Goal: Task Accomplishment & Management: Manage account settings

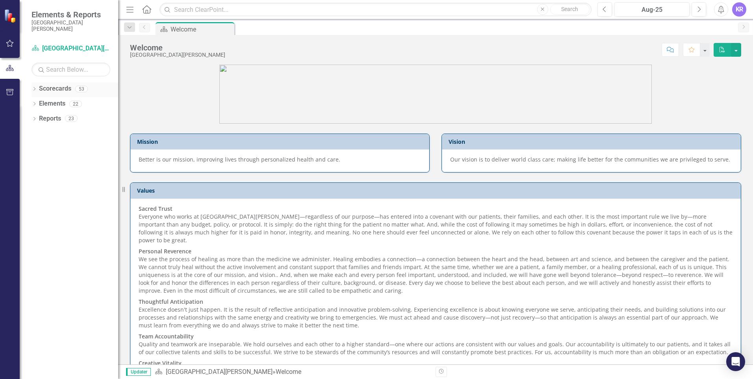
click at [46, 89] on link "Scorecards" at bounding box center [55, 88] width 32 height 9
click at [35, 89] on icon "Dropdown" at bounding box center [35, 89] width 6 height 4
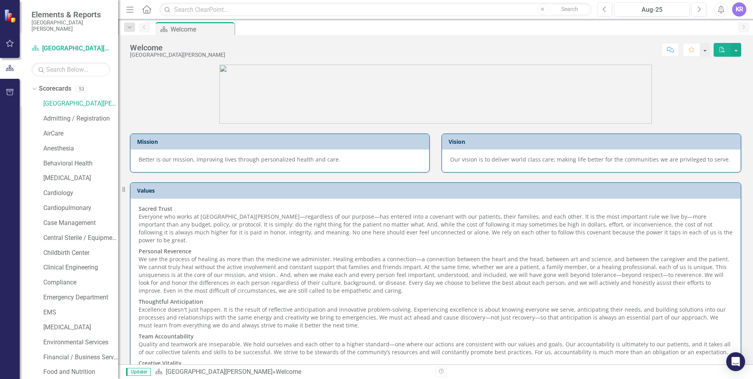
scroll to position [118, 0]
click at [78, 239] on link "Financial / Business Services" at bounding box center [80, 239] width 75 height 9
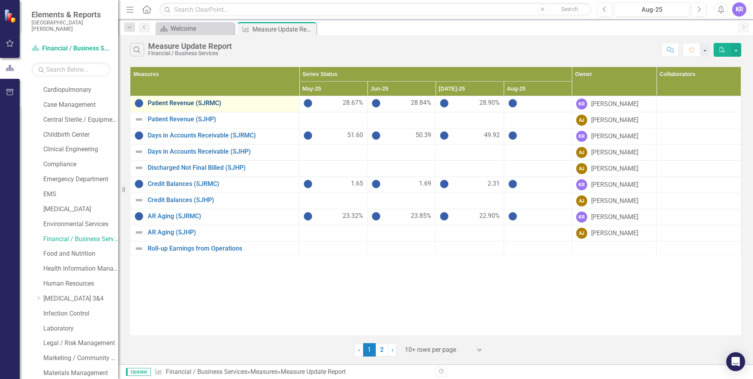
click at [188, 101] on link "Patient Revenue (SJRMC)" at bounding box center [221, 103] width 147 height 7
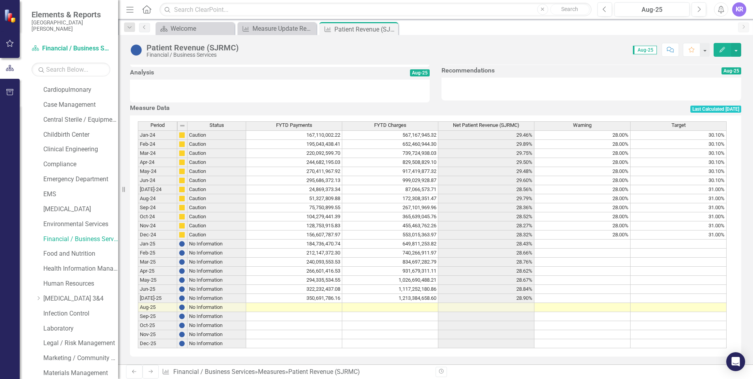
scroll to position [268, 0]
click at [311, 303] on td at bounding box center [294, 307] width 96 height 9
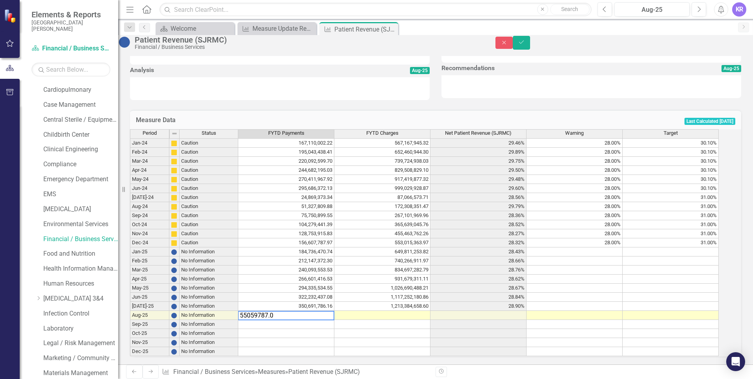
type textarea "55059787.04"
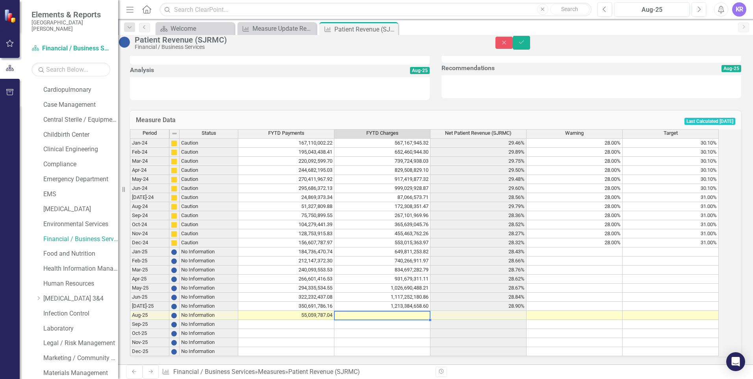
click at [418, 311] on td at bounding box center [382, 315] width 96 height 9
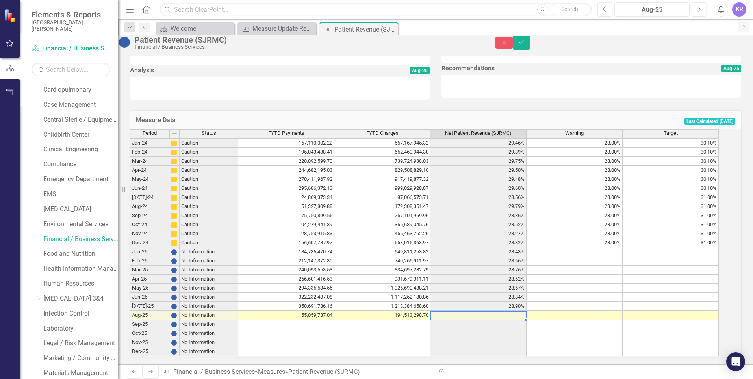
click at [288, 302] on td "350,691,786.16" at bounding box center [286, 306] width 96 height 9
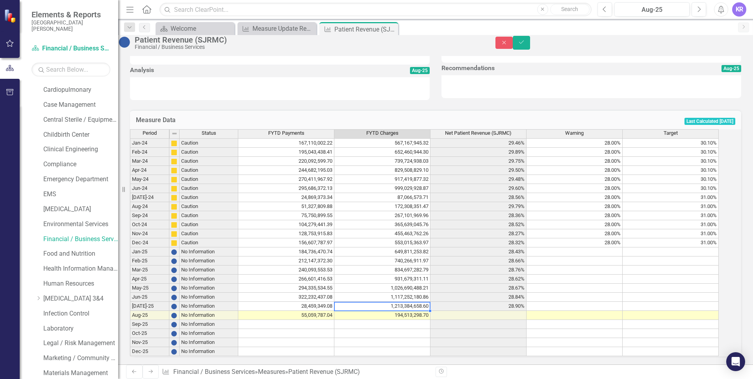
drag, startPoint x: 414, startPoint y: 301, endPoint x: 541, endPoint y: 299, distance: 127.6
click at [414, 302] on td "1,213,384,658.60" at bounding box center [382, 306] width 96 height 9
click at [410, 302] on td "1,213,384,658.60" at bounding box center [382, 306] width 96 height 9
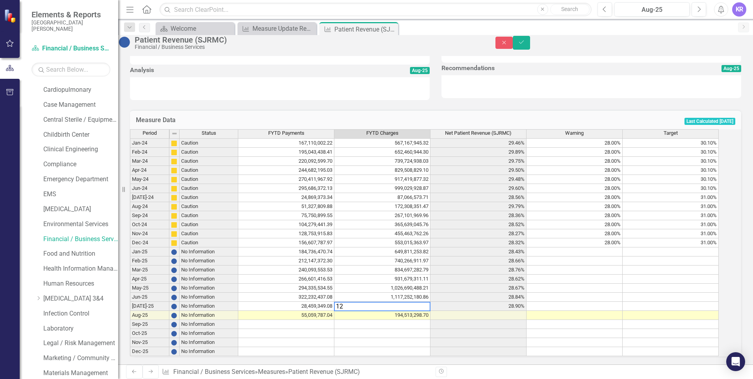
type textarea "1"
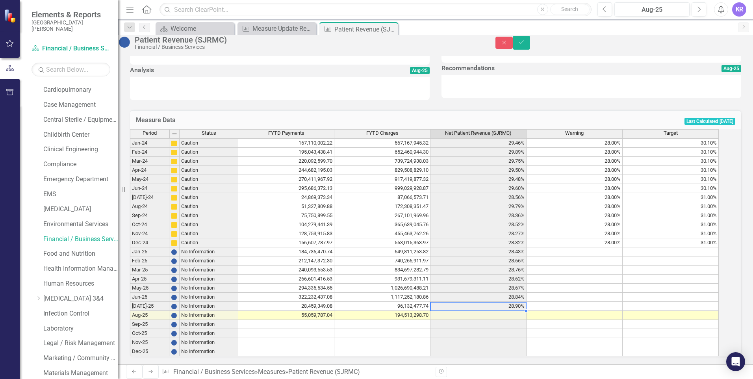
type textarea "96132477.74"
click at [479, 320] on td at bounding box center [479, 324] width 96 height 9
click at [530, 43] on button "Save" at bounding box center [521, 43] width 17 height 14
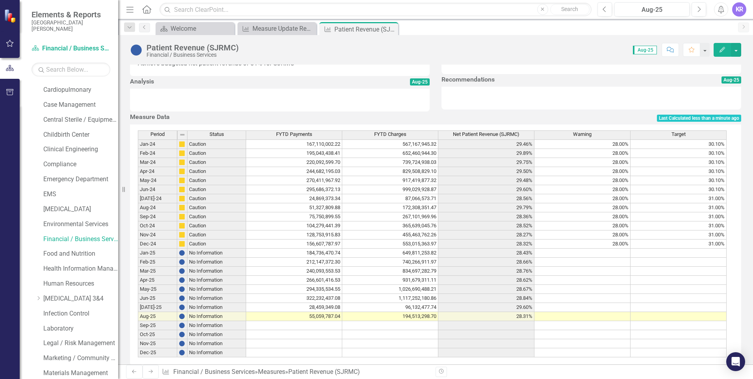
scroll to position [236, 0]
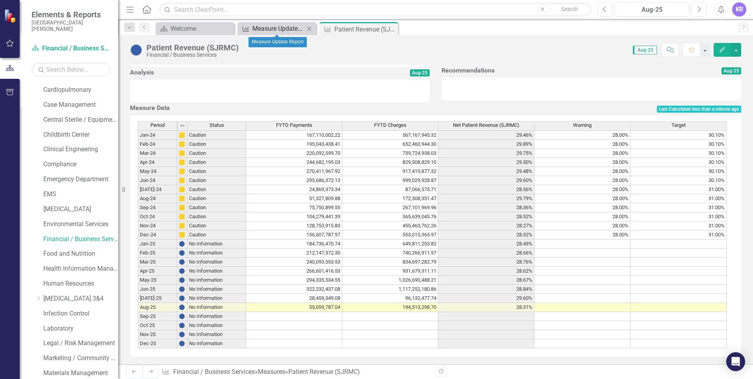
click at [275, 26] on div "Measure Update Report" at bounding box center [278, 29] width 52 height 10
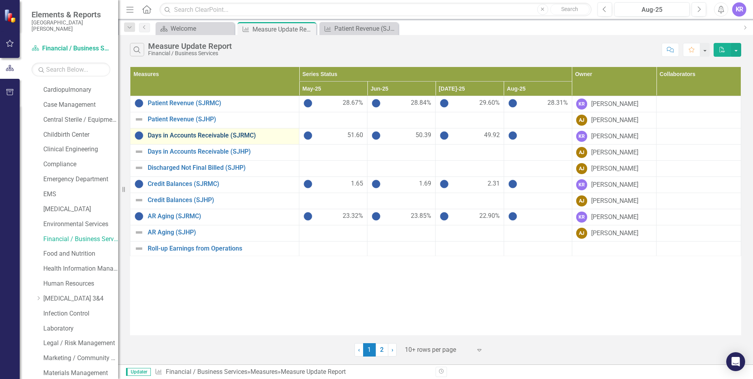
click at [199, 135] on link "Days in Accounts Receivable (SJRMC)" at bounding box center [221, 135] width 147 height 7
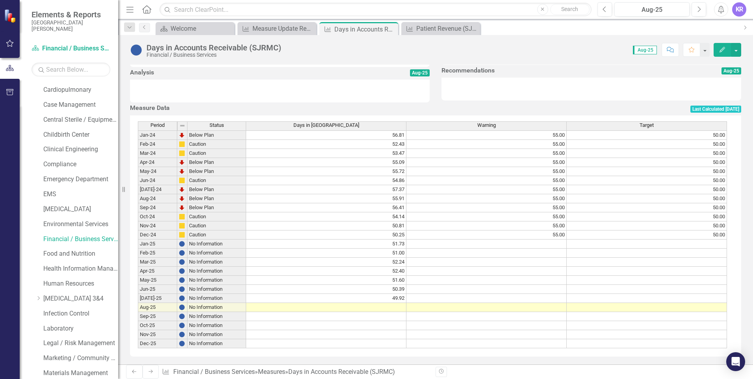
scroll to position [268, 0]
click at [393, 306] on td at bounding box center [326, 307] width 160 height 9
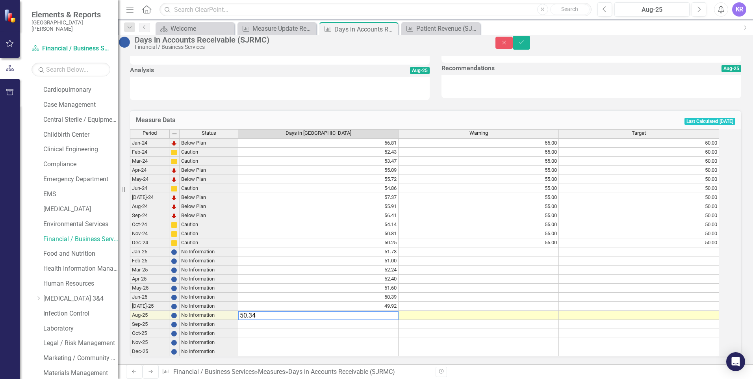
type textarea "50.34"
click at [130, 314] on div "Period Status Days in [GEOGRAPHIC_DATA] Warning Target Jan-24 Below Plan 56.81 …" at bounding box center [130, 242] width 0 height 227
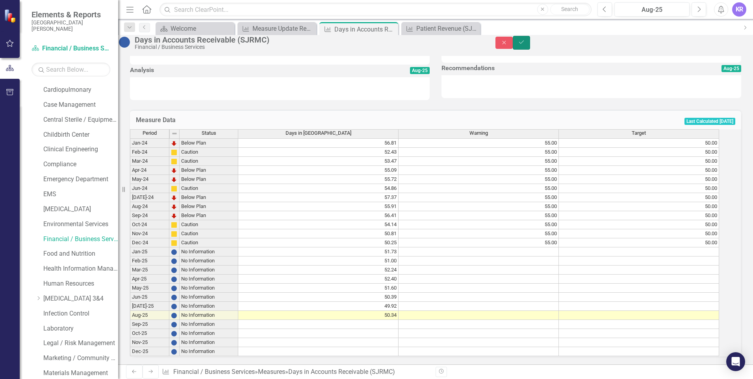
click at [530, 50] on button "Save" at bounding box center [521, 43] width 17 height 14
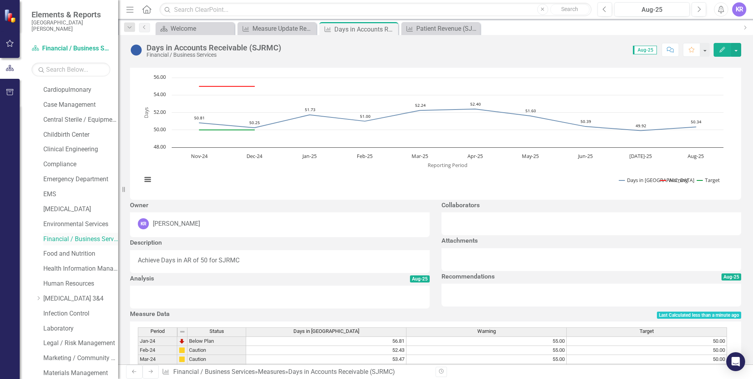
click at [90, 238] on link "Financial / Business Services" at bounding box center [80, 239] width 75 height 9
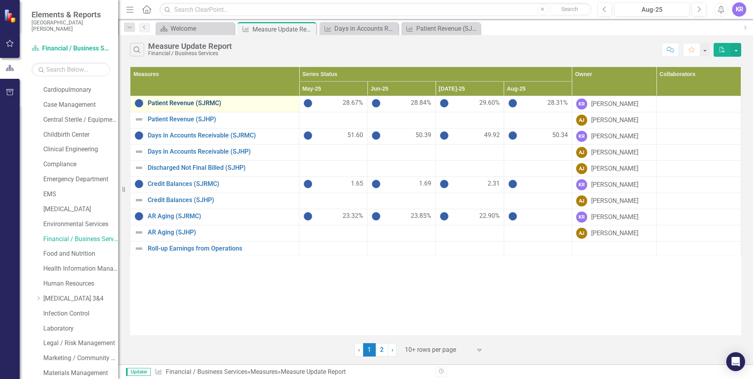
click at [200, 104] on link "Patient Revenue (SJRMC)" at bounding box center [221, 103] width 147 height 7
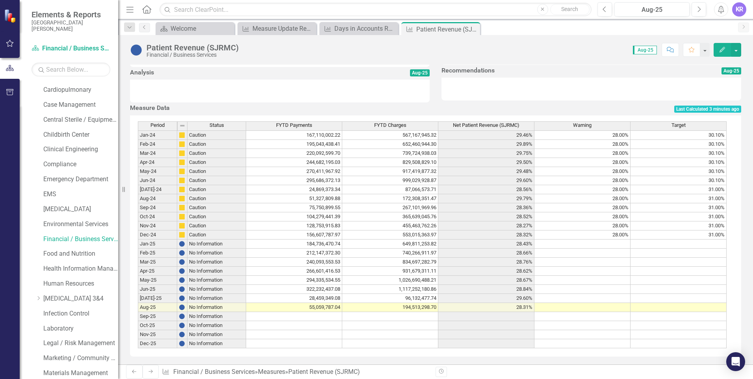
scroll to position [268, 0]
click at [429, 267] on td "931,679,311.11" at bounding box center [390, 271] width 96 height 9
click at [60, 244] on div "Financial / Business Services" at bounding box center [80, 239] width 75 height 13
click at [63, 239] on link "Financial / Business Services" at bounding box center [80, 239] width 75 height 9
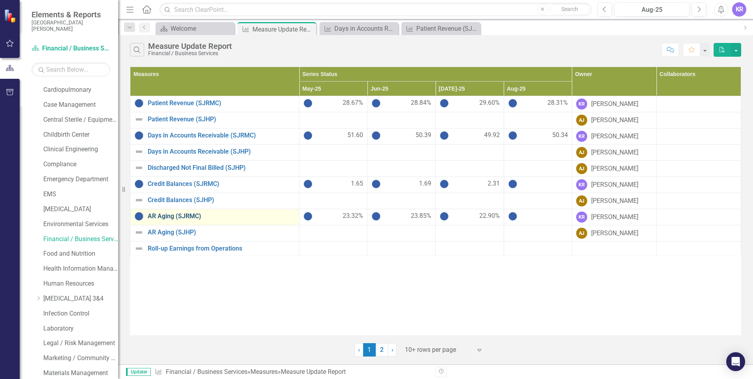
click at [168, 215] on link "AR Aging (SJRMC)" at bounding box center [221, 216] width 147 height 7
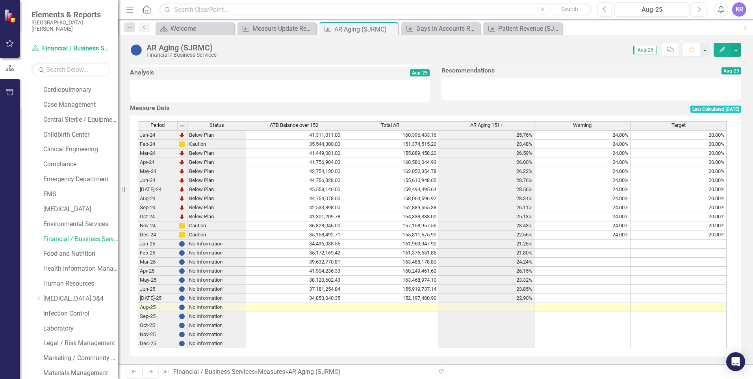
scroll to position [268, 0]
click at [315, 306] on td at bounding box center [294, 307] width 96 height 9
click at [291, 305] on td at bounding box center [294, 307] width 96 height 9
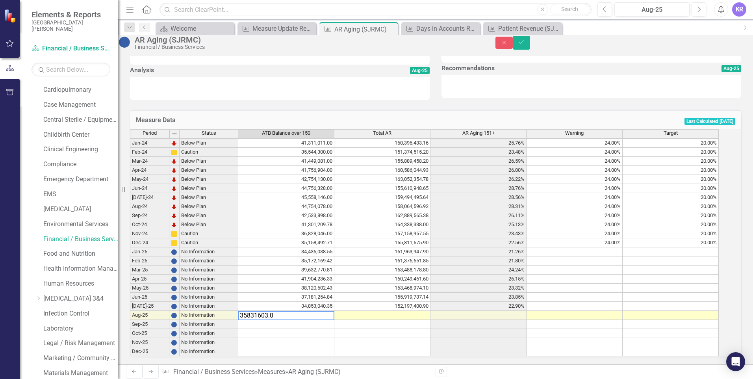
type textarea "35831603.08"
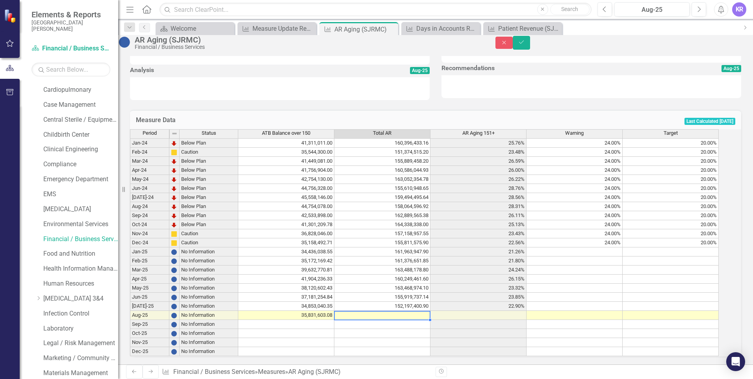
click at [389, 312] on td at bounding box center [382, 315] width 96 height 9
click at [403, 311] on td at bounding box center [382, 315] width 96 height 9
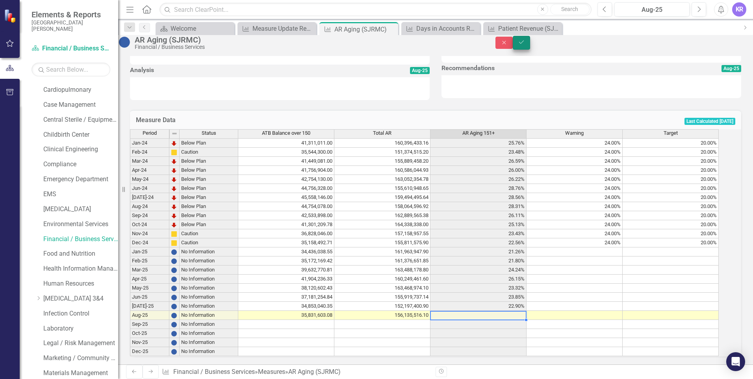
type textarea "156135516.1"
click at [525, 44] on icon "Save" at bounding box center [521, 42] width 7 height 6
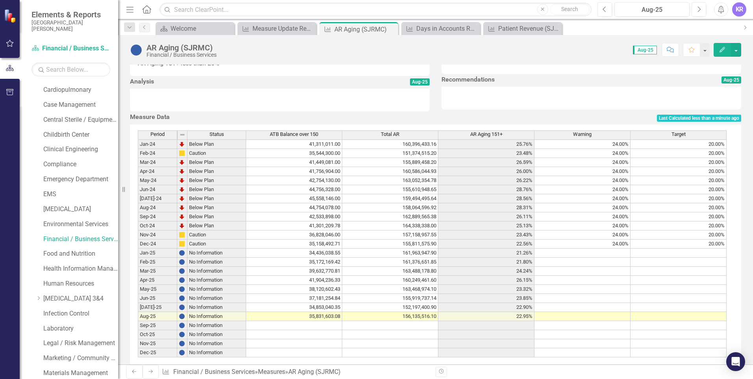
scroll to position [236, 0]
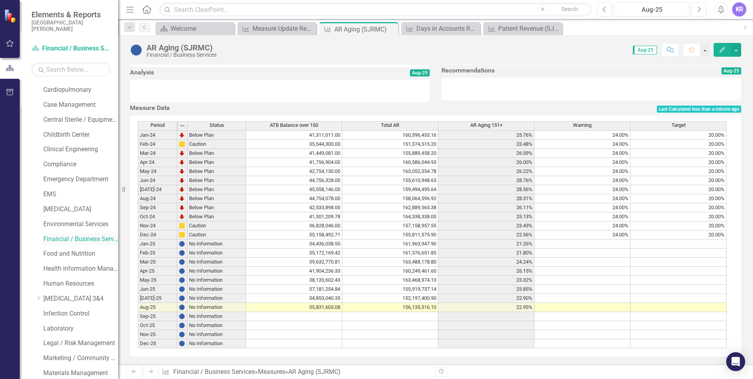
click at [78, 241] on link "Financial / Business Services" at bounding box center [80, 239] width 75 height 9
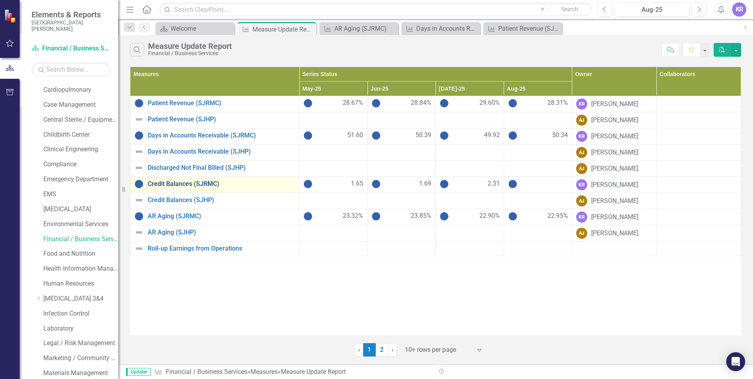
click at [165, 185] on link "Credit Balances (SJRMC)" at bounding box center [221, 183] width 147 height 7
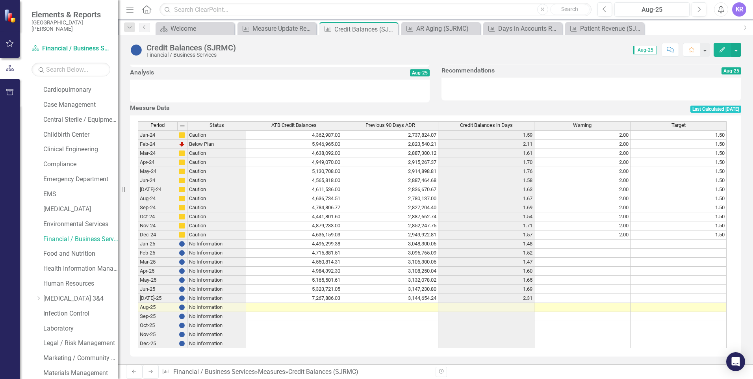
scroll to position [268, 0]
click at [318, 304] on td at bounding box center [294, 307] width 96 height 9
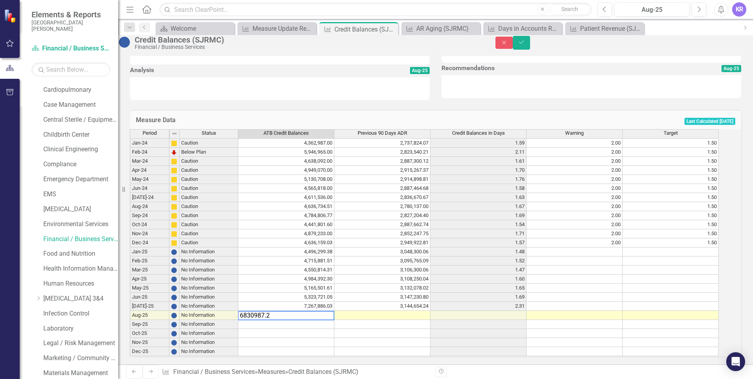
type textarea "6830987.29"
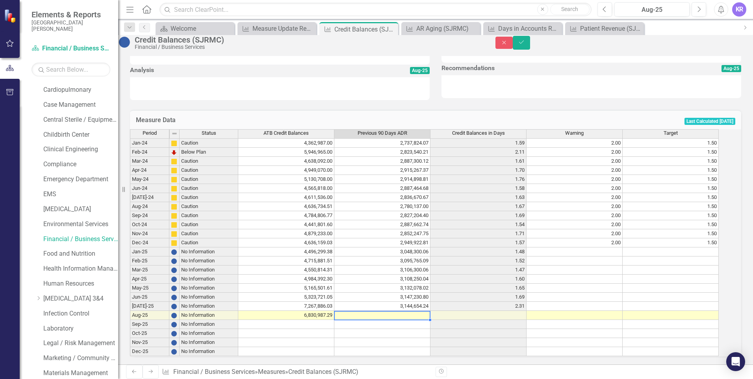
click at [394, 311] on td at bounding box center [382, 315] width 96 height 9
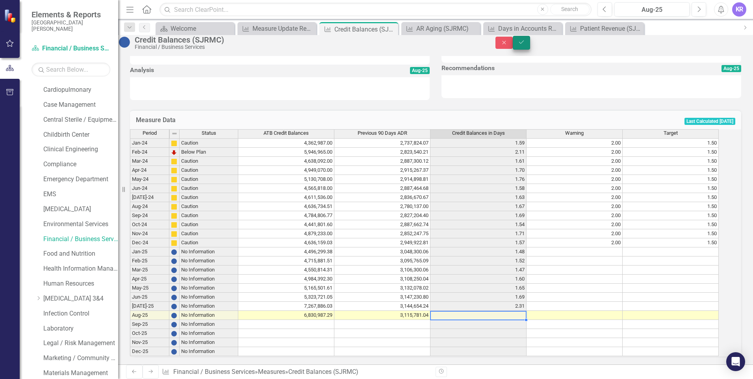
type textarea "3115781.04"
click at [530, 42] on button "Save" at bounding box center [521, 43] width 17 height 14
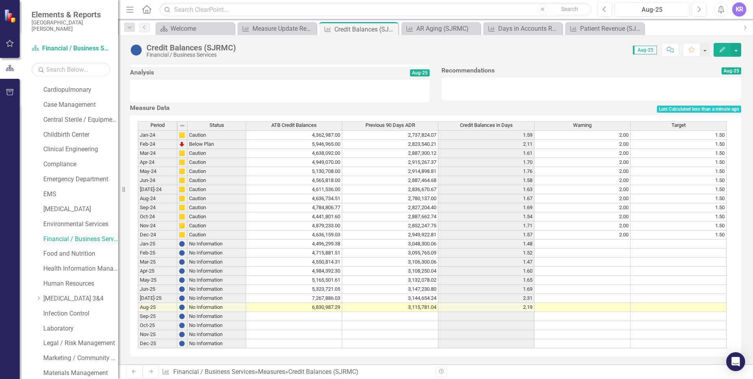
click at [75, 238] on link "Financial / Business Services" at bounding box center [80, 239] width 75 height 9
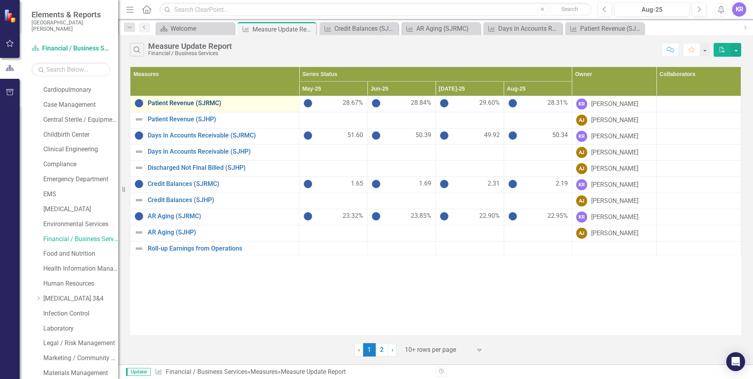
click at [191, 102] on link "Patient Revenue (SJRMC)" at bounding box center [221, 103] width 147 height 7
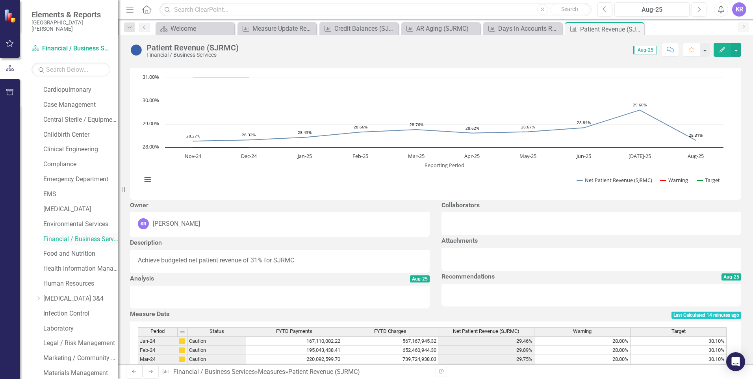
click at [81, 240] on link "Financial / Business Services" at bounding box center [80, 239] width 75 height 9
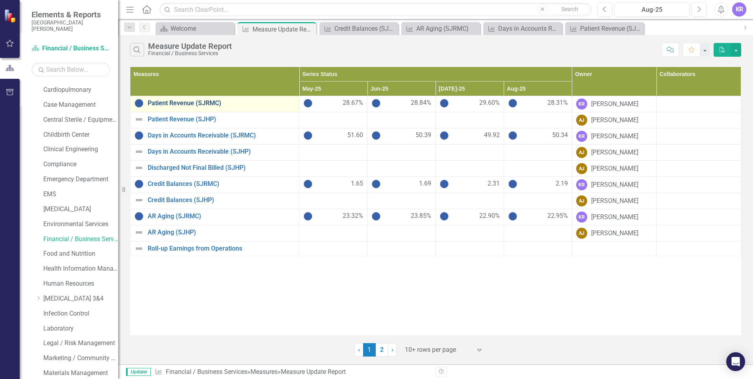
click at [184, 104] on link "Patient Revenue (SJRMC)" at bounding box center [221, 103] width 147 height 7
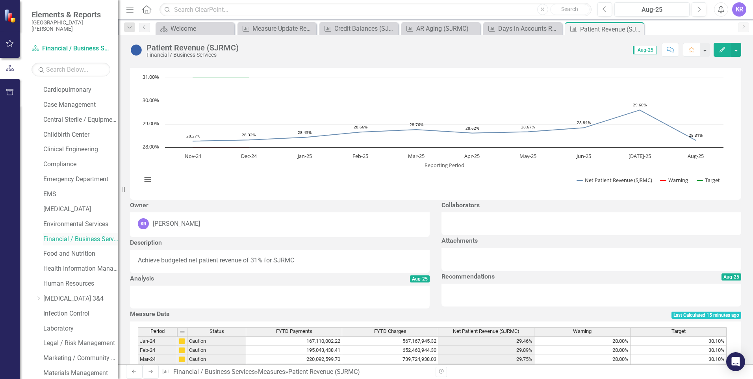
click at [72, 238] on link "Financial / Business Services" at bounding box center [80, 239] width 75 height 9
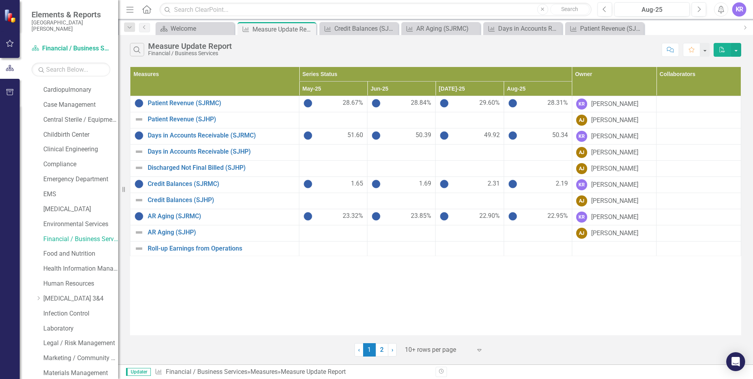
click at [146, 372] on span "Updater" at bounding box center [138, 372] width 25 height 8
click at [140, 372] on span "Updater" at bounding box center [138, 372] width 25 height 8
click at [149, 10] on icon "Home" at bounding box center [146, 9] width 10 height 8
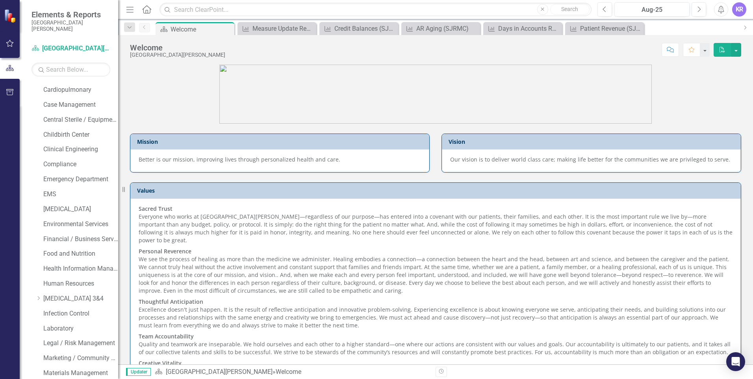
scroll to position [35, 0]
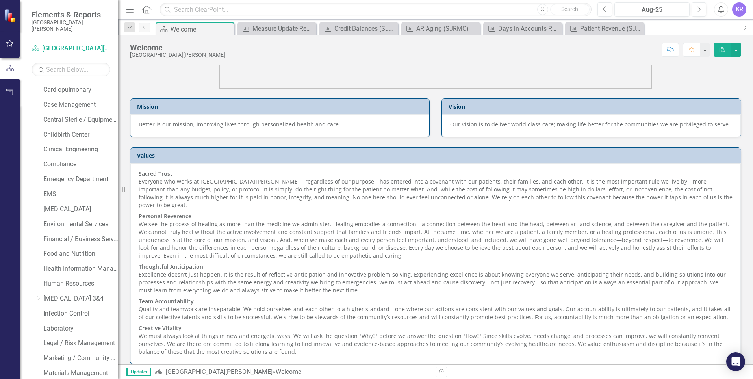
click at [138, 370] on span "Updater" at bounding box center [138, 372] width 25 height 8
click at [239, 373] on link "[GEOGRAPHIC_DATA][PERSON_NAME]" at bounding box center [219, 371] width 107 height 7
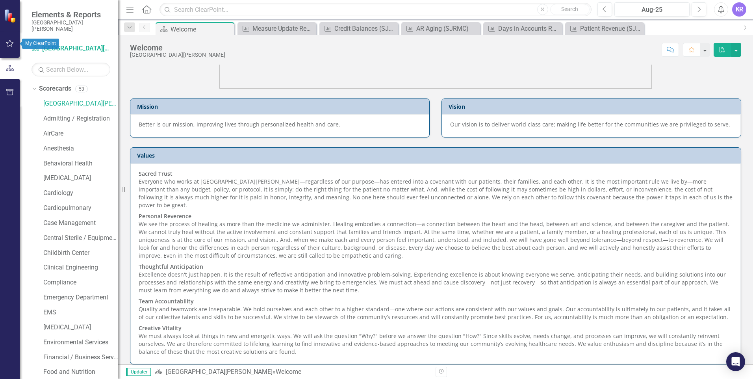
click at [10, 44] on icon "button" at bounding box center [10, 43] width 8 height 6
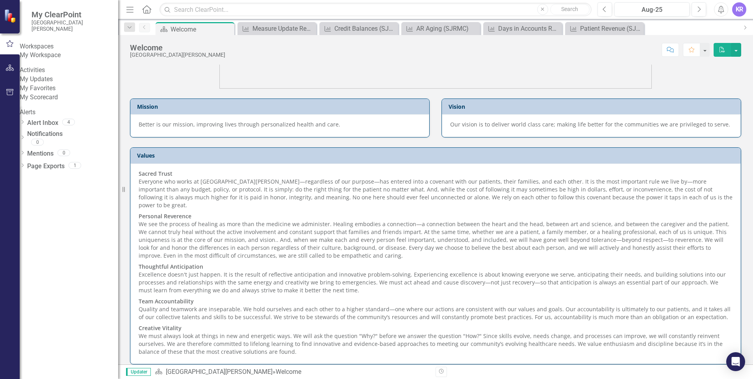
click at [33, 84] on div "My Updates" at bounding box center [69, 79] width 98 height 9
click at [53, 84] on link "My Updates" at bounding box center [69, 79] width 98 height 9
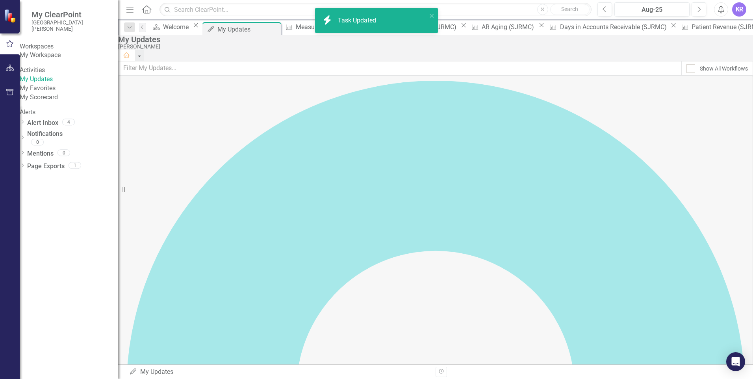
checkbox input "true"
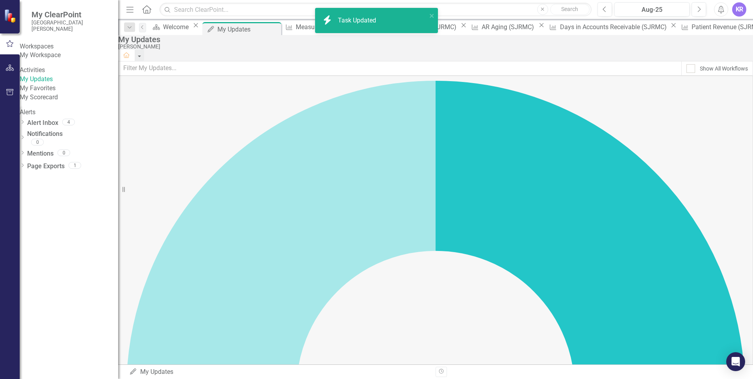
checkbox input "true"
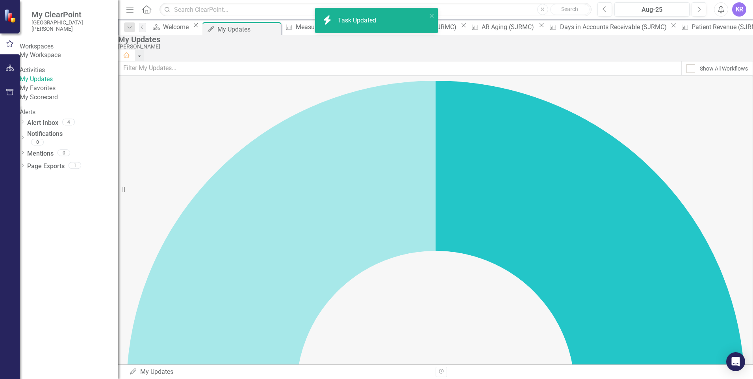
checkbox input "true"
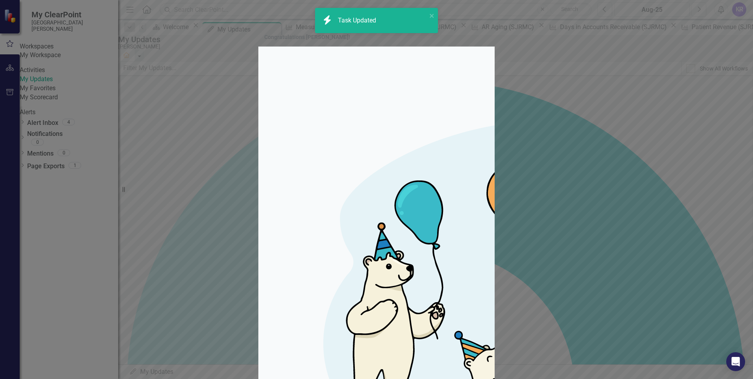
checkbox input "true"
